Goal: Use online tool/utility

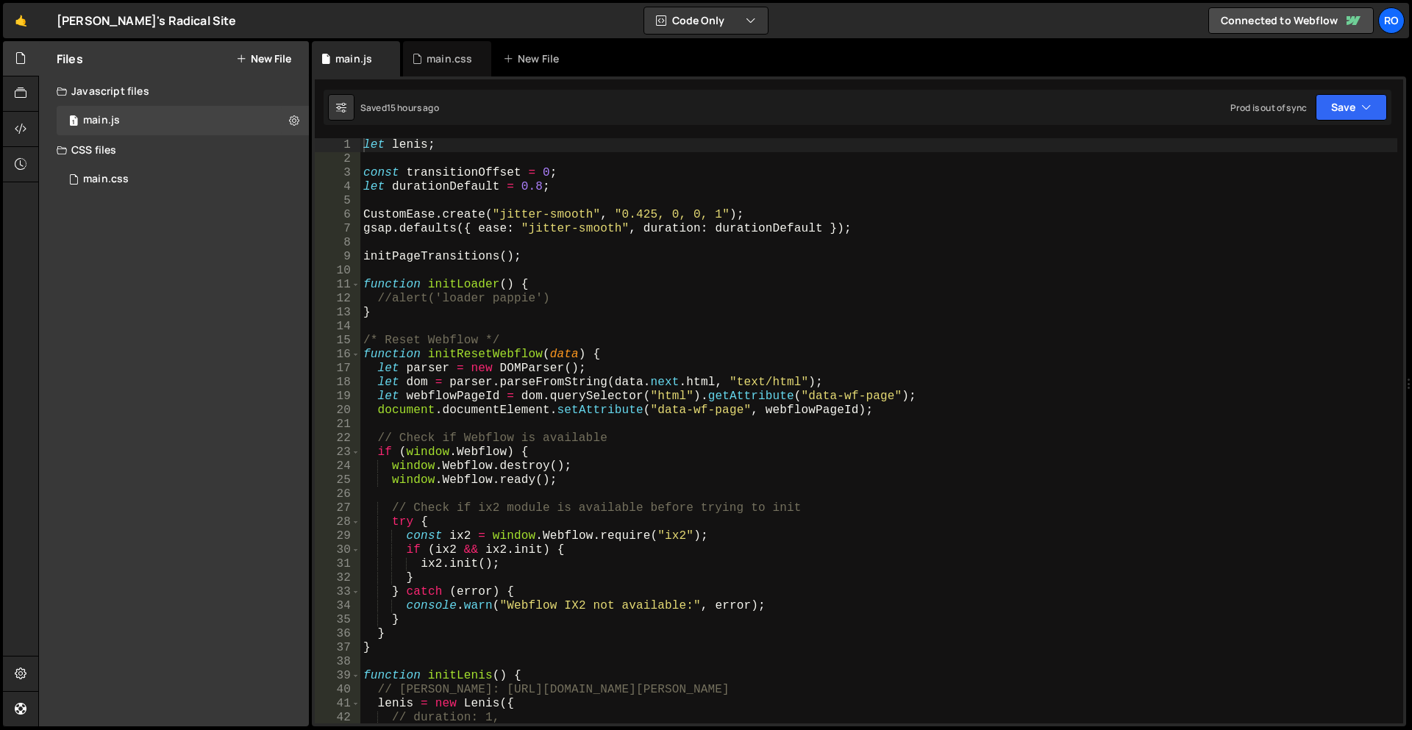
scroll to position [176, 0]
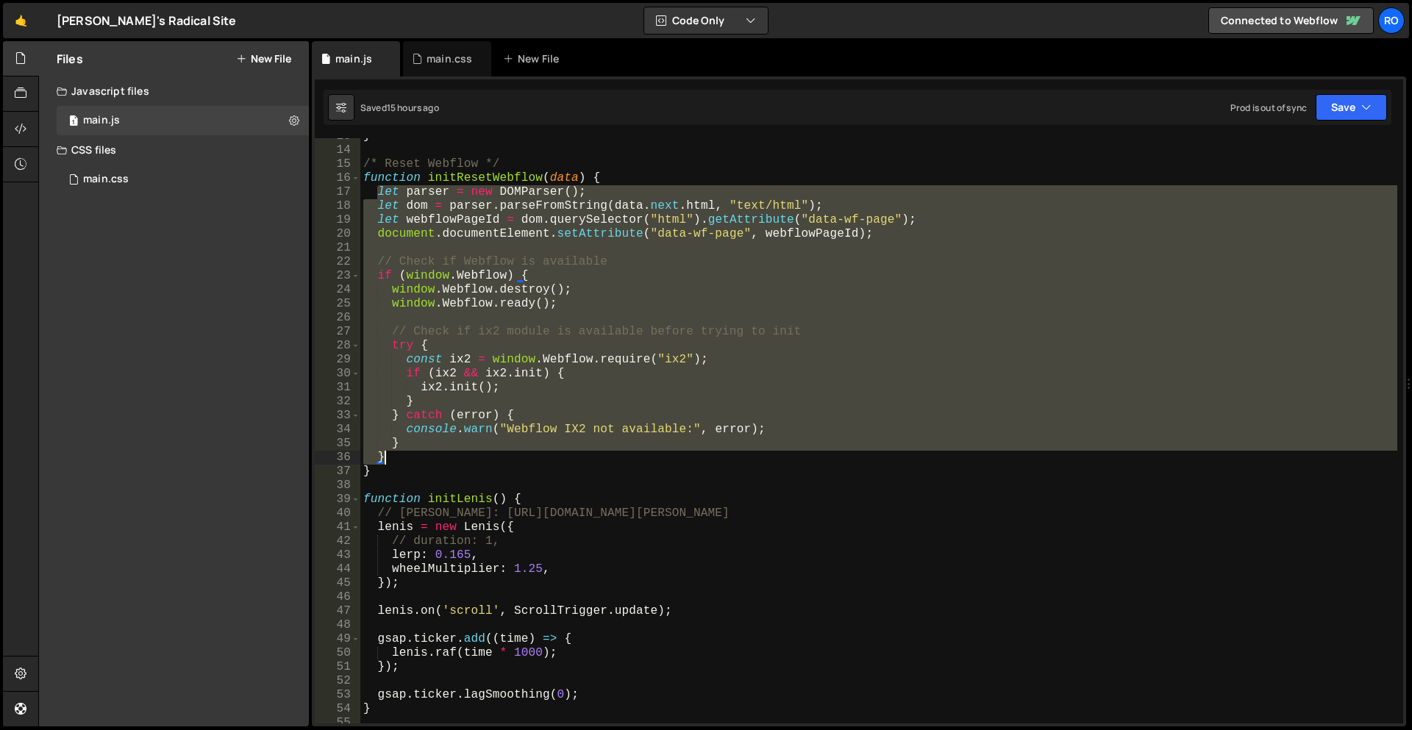
drag, startPoint x: 374, startPoint y: 193, endPoint x: 429, endPoint y: 456, distance: 268.8
click at [429, 456] on div "} /* Reset Webflow */ function initResetWebflow ( data ) { let parser = new DOM…" at bounding box center [878, 435] width 1037 height 613
paste textarea
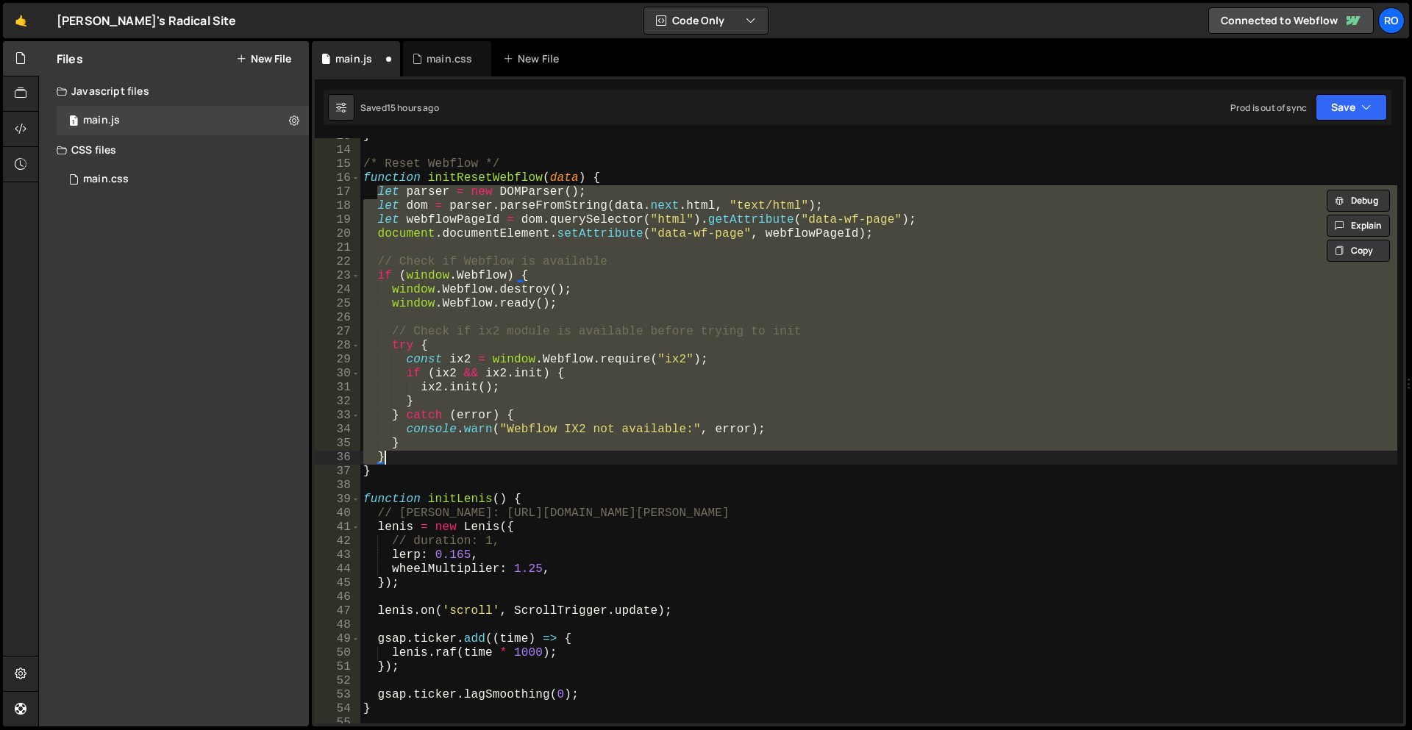
paste textarea
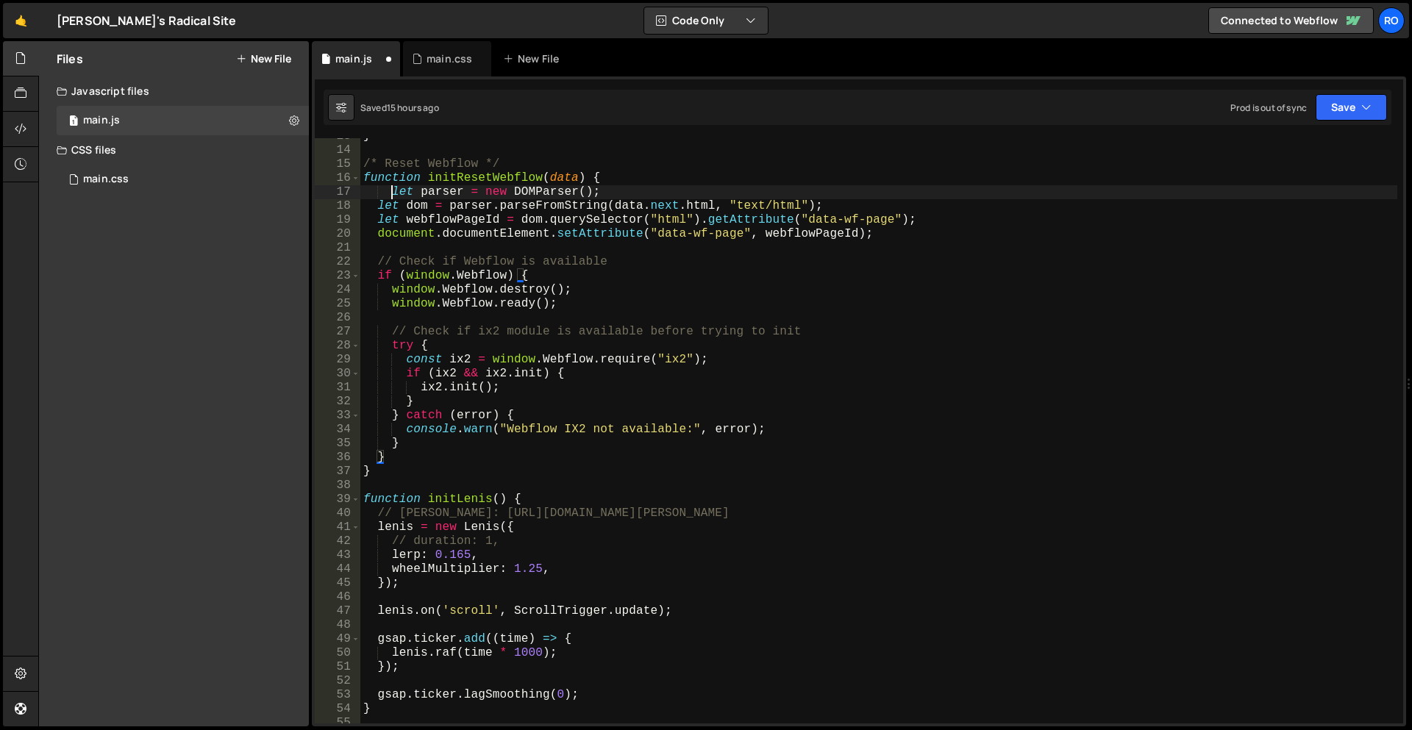
click at [392, 195] on div "} /* Reset Webflow */ function initResetWebflow ( data ) { let parser = new DOM…" at bounding box center [878, 435] width 1037 height 613
type textarea "let parser = new DOMParser();"
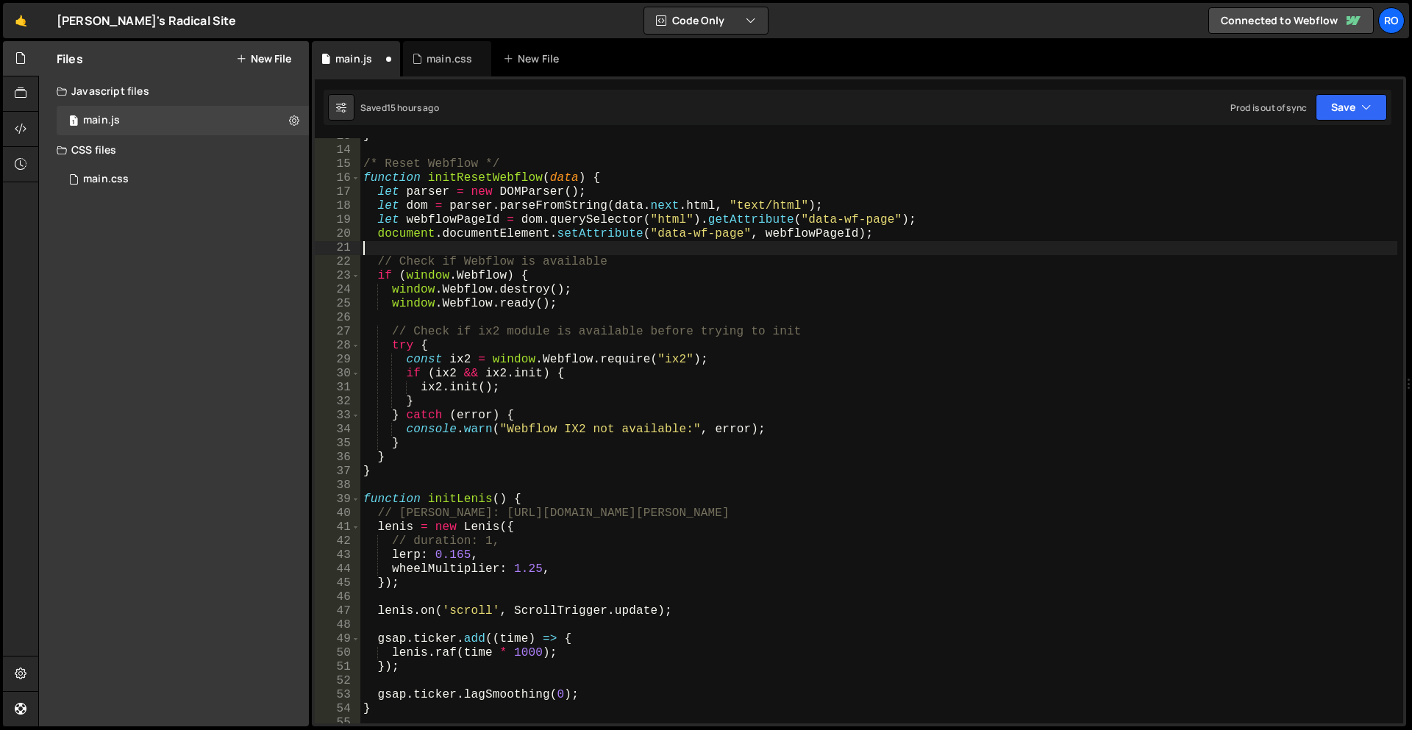
click at [721, 242] on div "} /* Reset Webflow */ function initResetWebflow ( data ) { let parser = new DOM…" at bounding box center [878, 435] width 1037 height 613
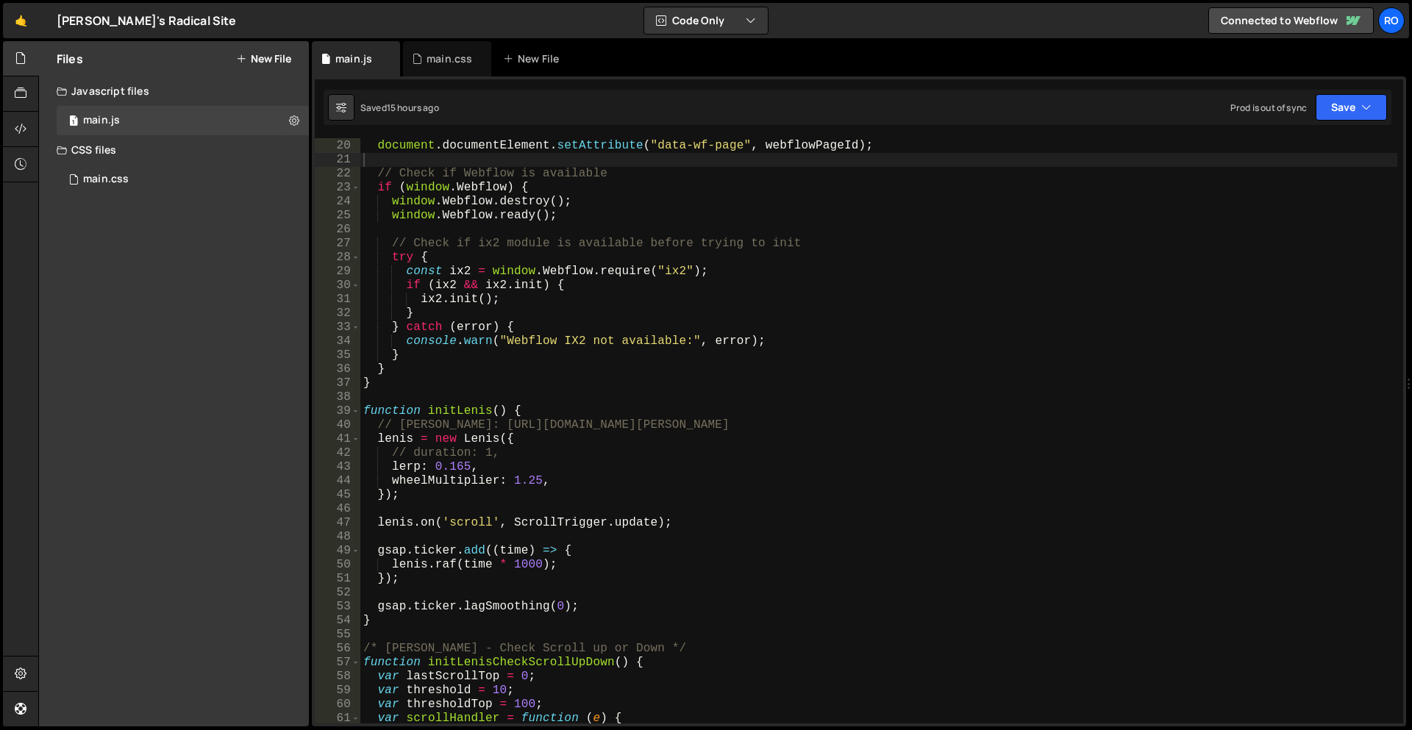
scroll to position [265, 0]
